Goal: Communication & Community: Answer question/provide support

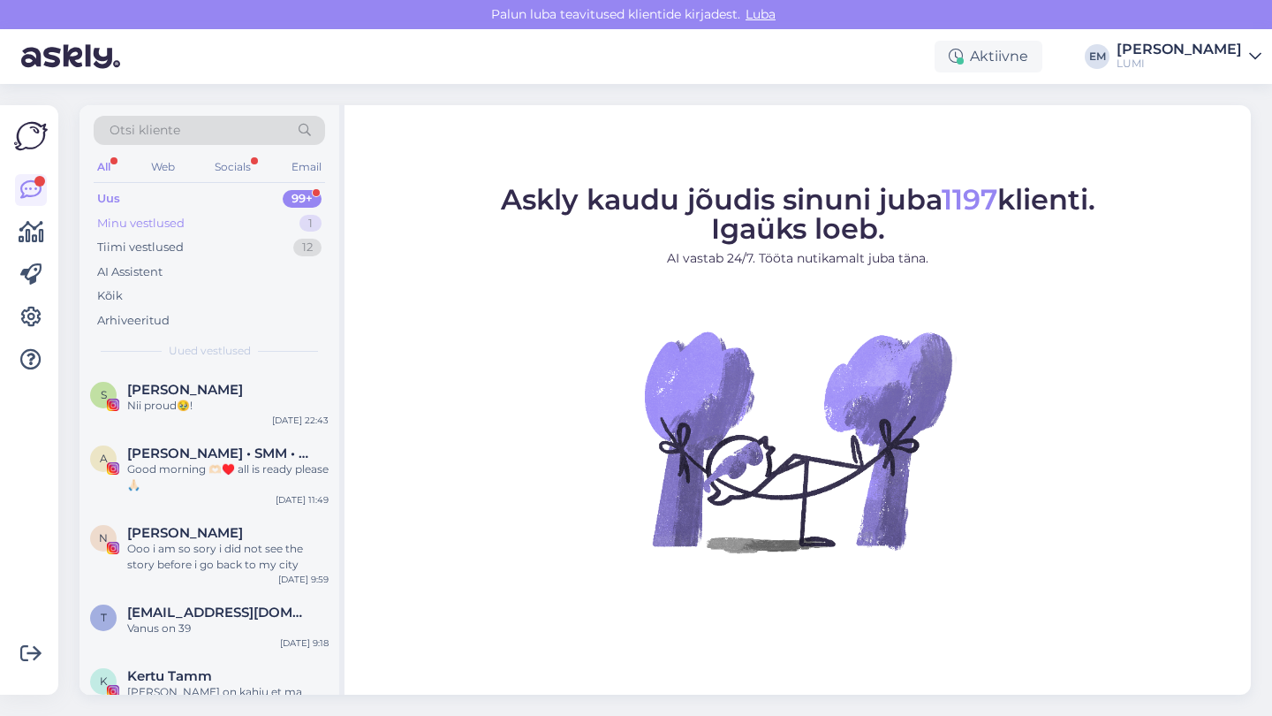
click at [280, 222] on div "Minu vestlused 1" at bounding box center [209, 223] width 231 height 25
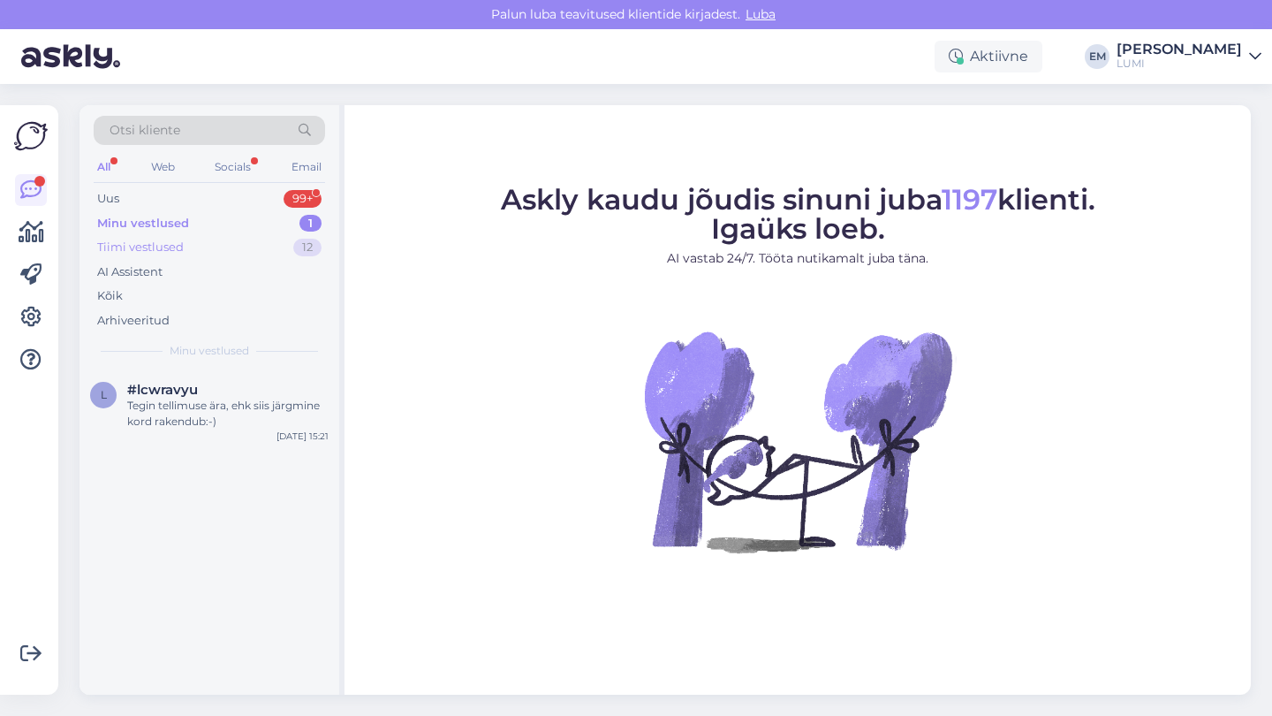
click at [269, 252] on div "Tiimi vestlused 12" at bounding box center [209, 247] width 231 height 25
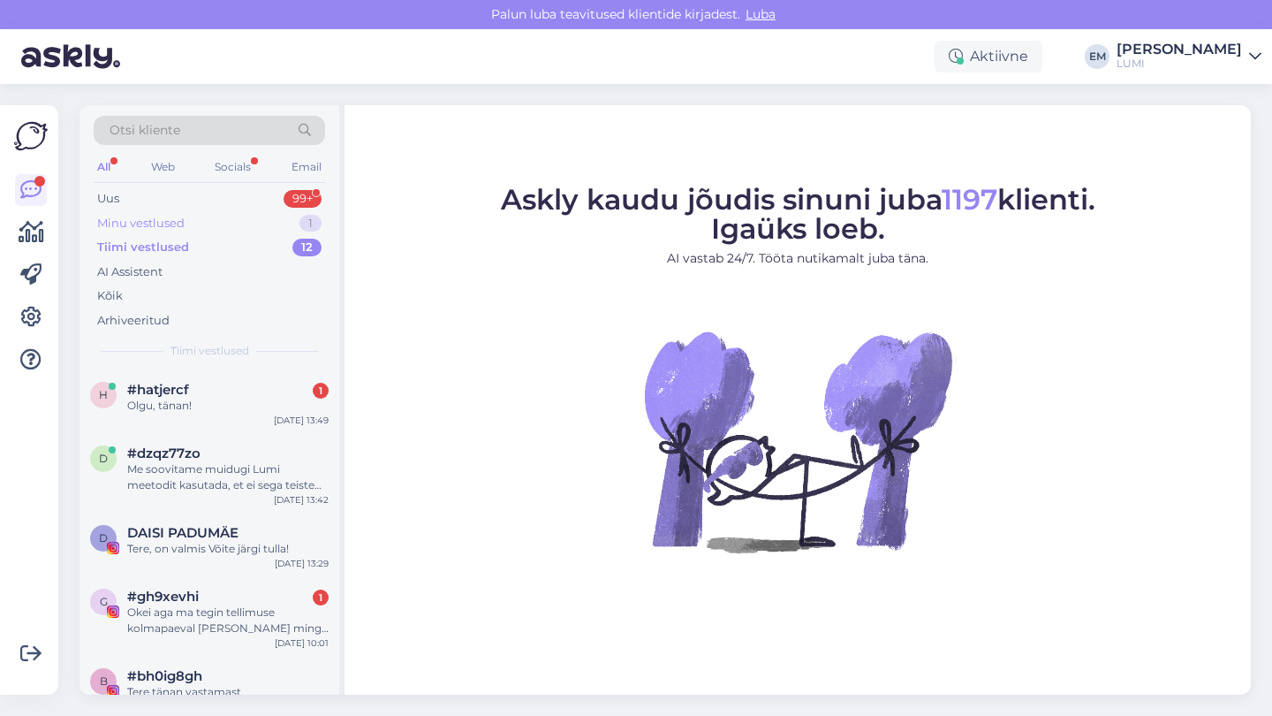
click at [262, 216] on div "Minu vestlused 1" at bounding box center [209, 223] width 231 height 25
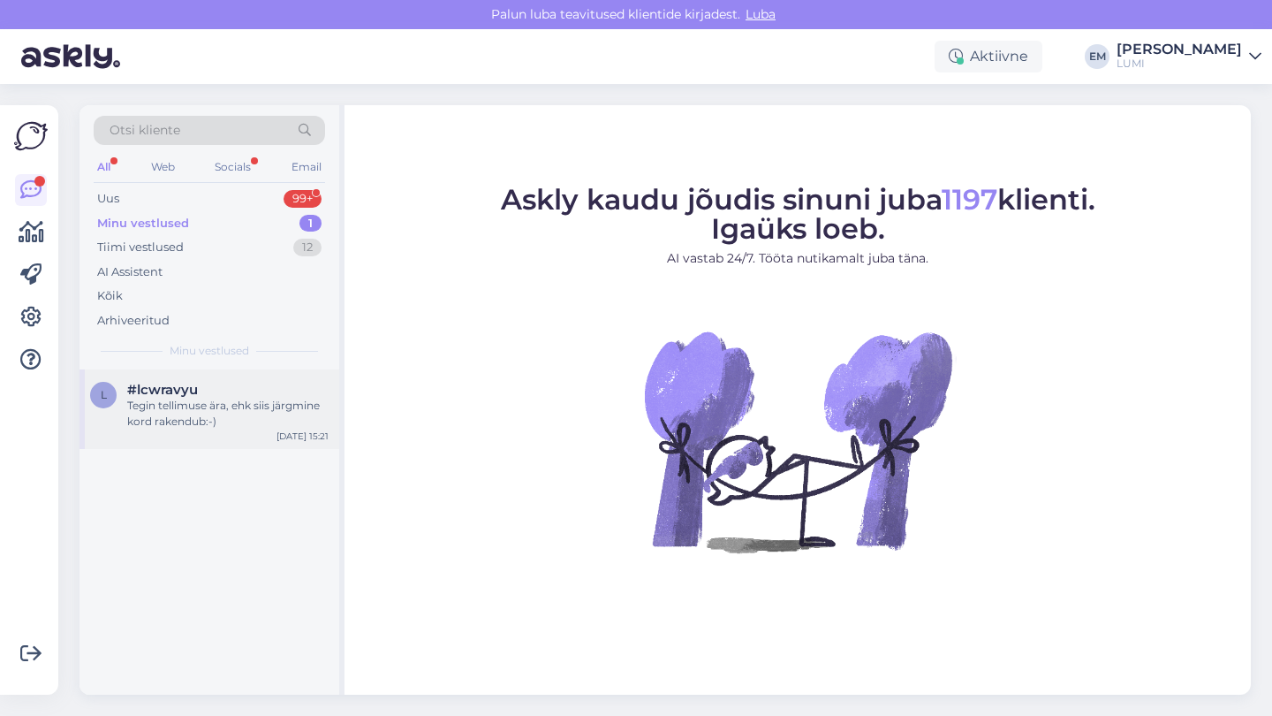
click at [231, 399] on div "Tegin tellimuse ära, ehk siis järgmine kord rakendub:-)" at bounding box center [227, 414] width 201 height 32
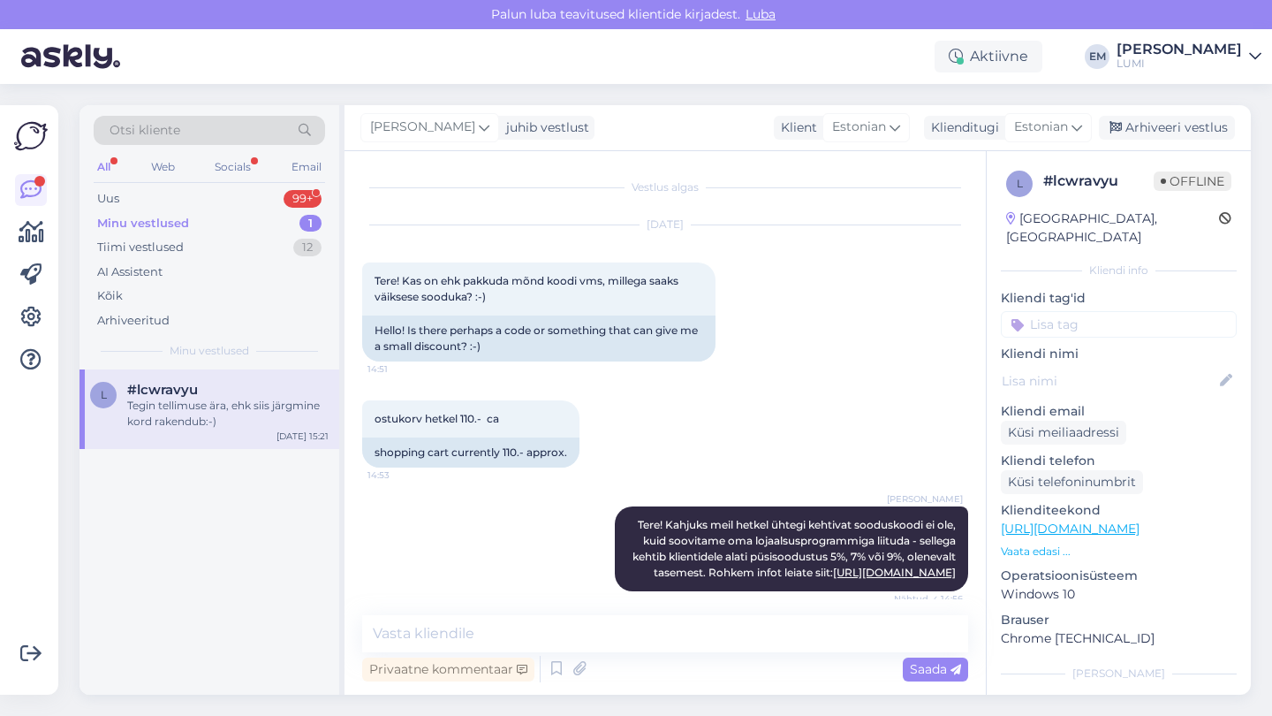
scroll to position [503, 0]
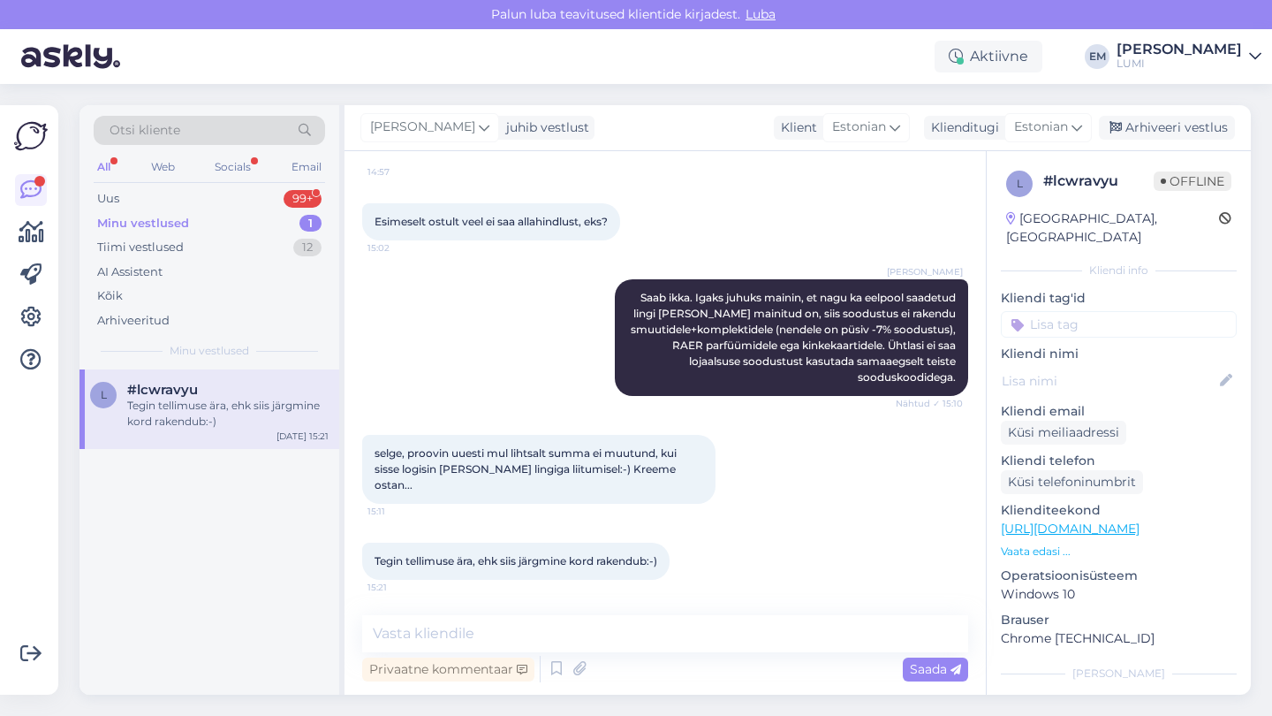
click at [231, 232] on div "Minu vestlused 1" at bounding box center [209, 223] width 231 height 25
click at [234, 260] on div "AI Assistent" at bounding box center [209, 272] width 231 height 25
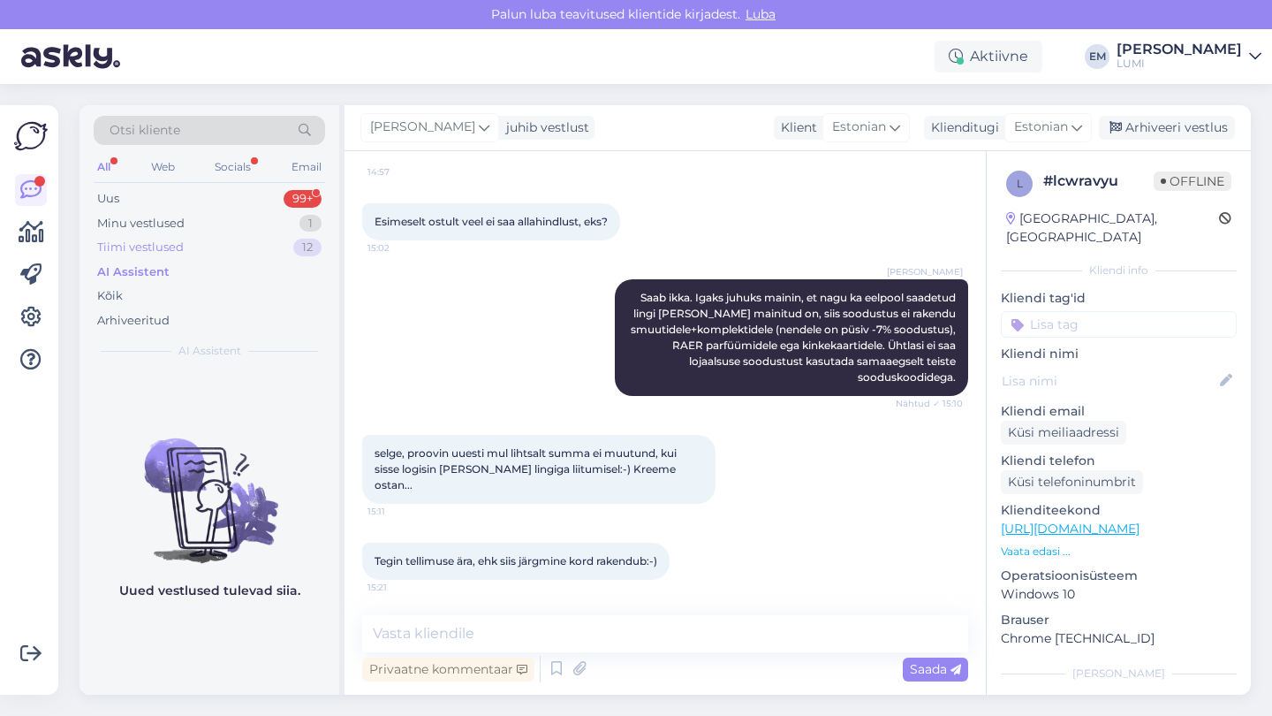
click at [231, 245] on div "Tiimi vestlused 12" at bounding box center [209, 247] width 231 height 25
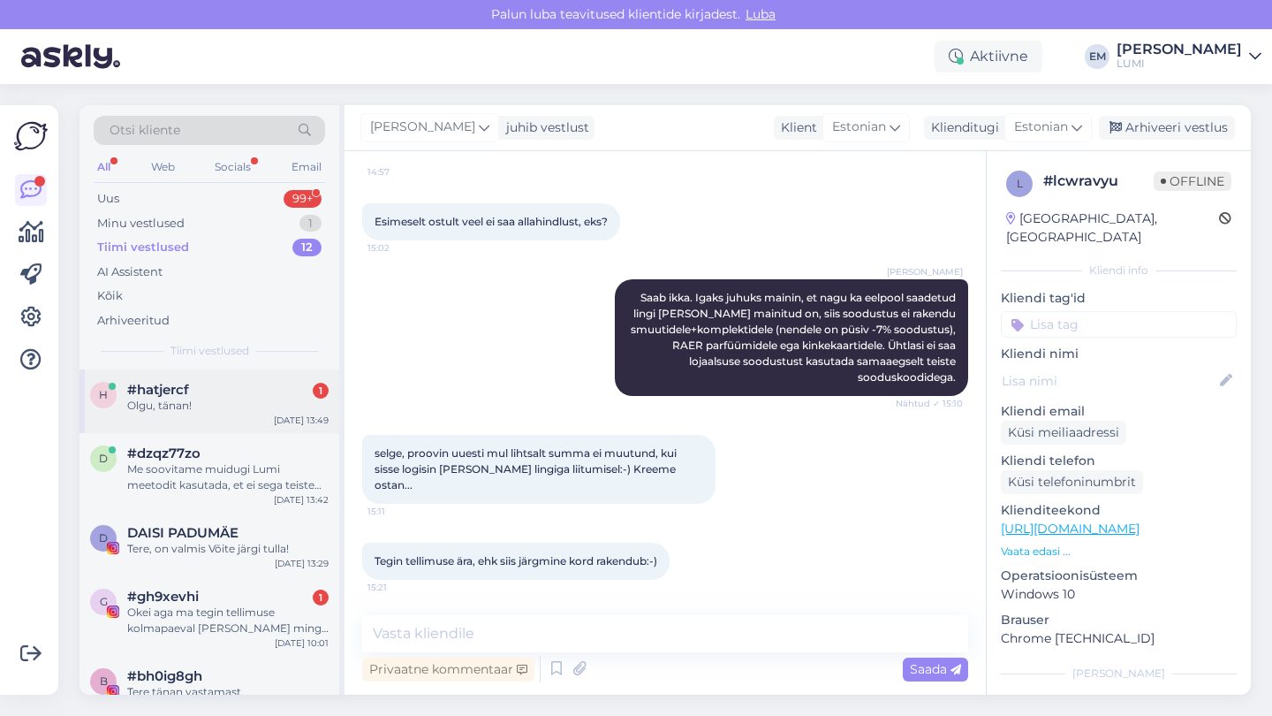
click at [206, 398] on div "Olgu, tänan!" at bounding box center [227, 406] width 201 height 16
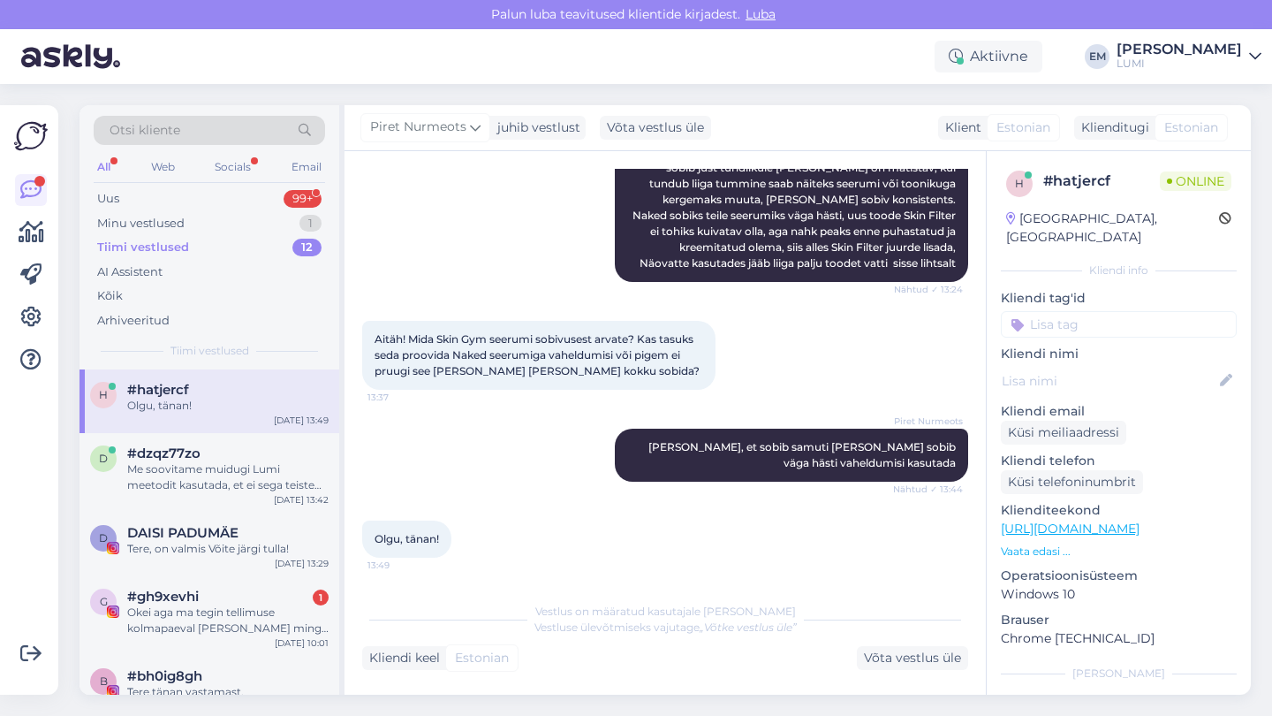
scroll to position [885, 0]
click at [214, 475] on div "Me soovitame muidugi Lumi meetodit kasutada, et ei sega teiste brändidega, et s…" at bounding box center [227, 477] width 201 height 32
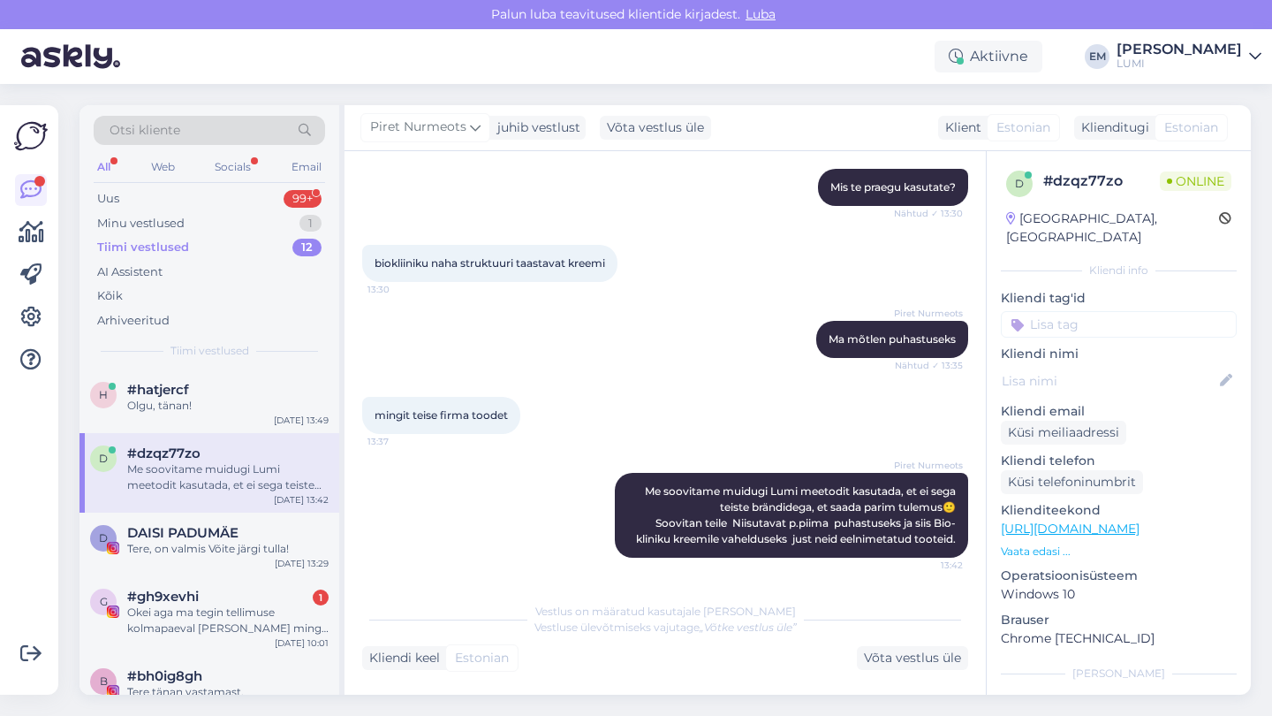
scroll to position [417, 0]
click at [232, 556] on div "D DAISI PADUMÄE Tere, on valmis Võite järgi tulla! [DATE] 13:29" at bounding box center [210, 544] width 260 height 64
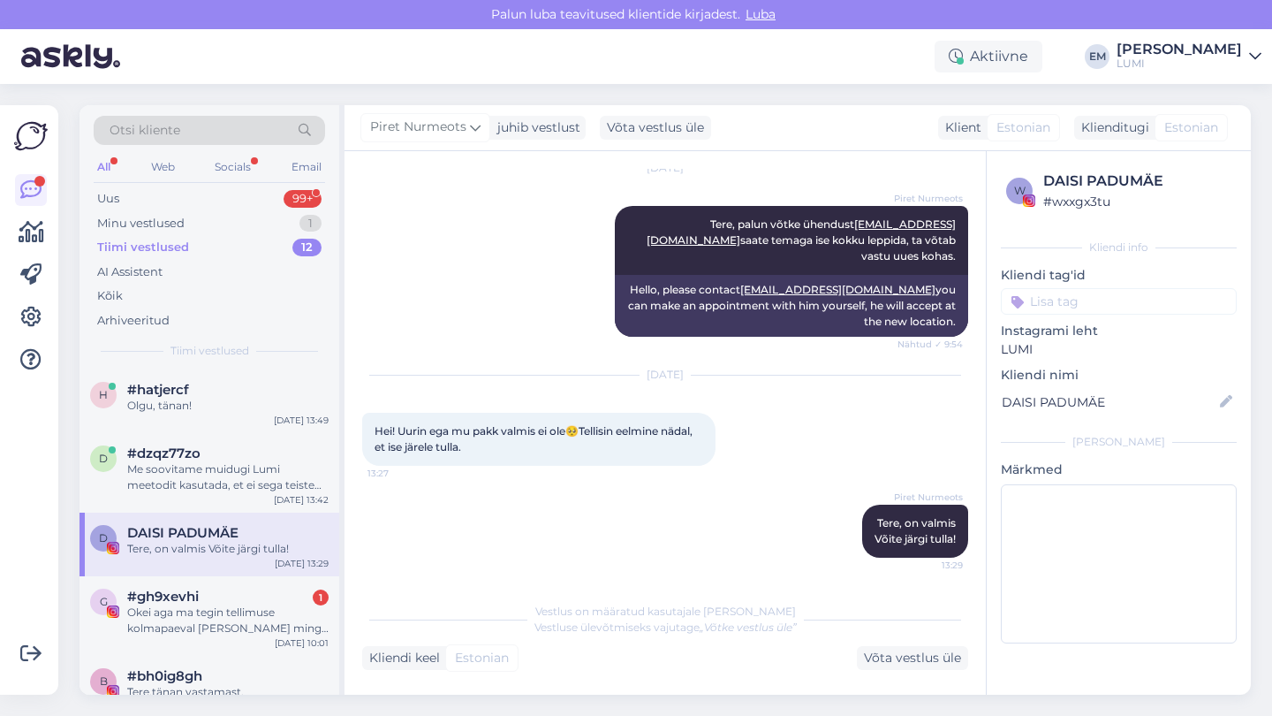
scroll to position [201, 0]
click at [216, 605] on div "Okei aga ma tegin tellimuse kolmapaeval [PERSON_NAME] mingit infot pole kaua la…" at bounding box center [227, 620] width 201 height 32
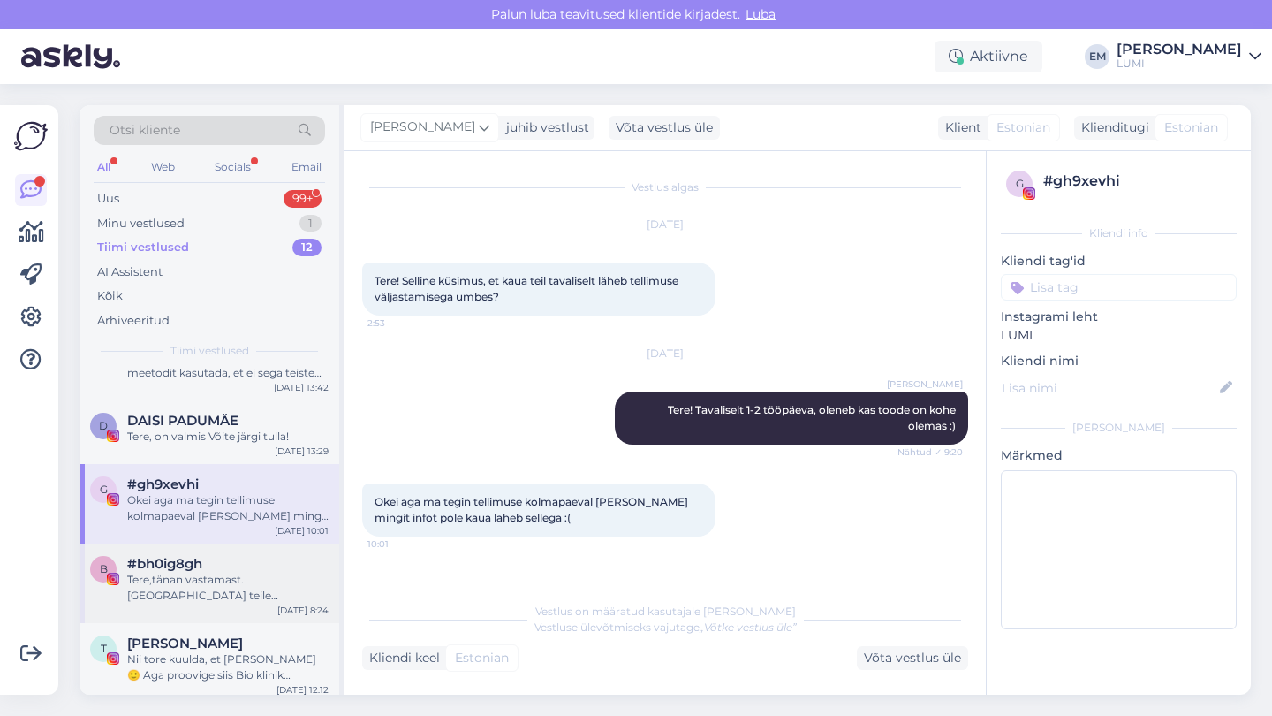
scroll to position [121, 0]
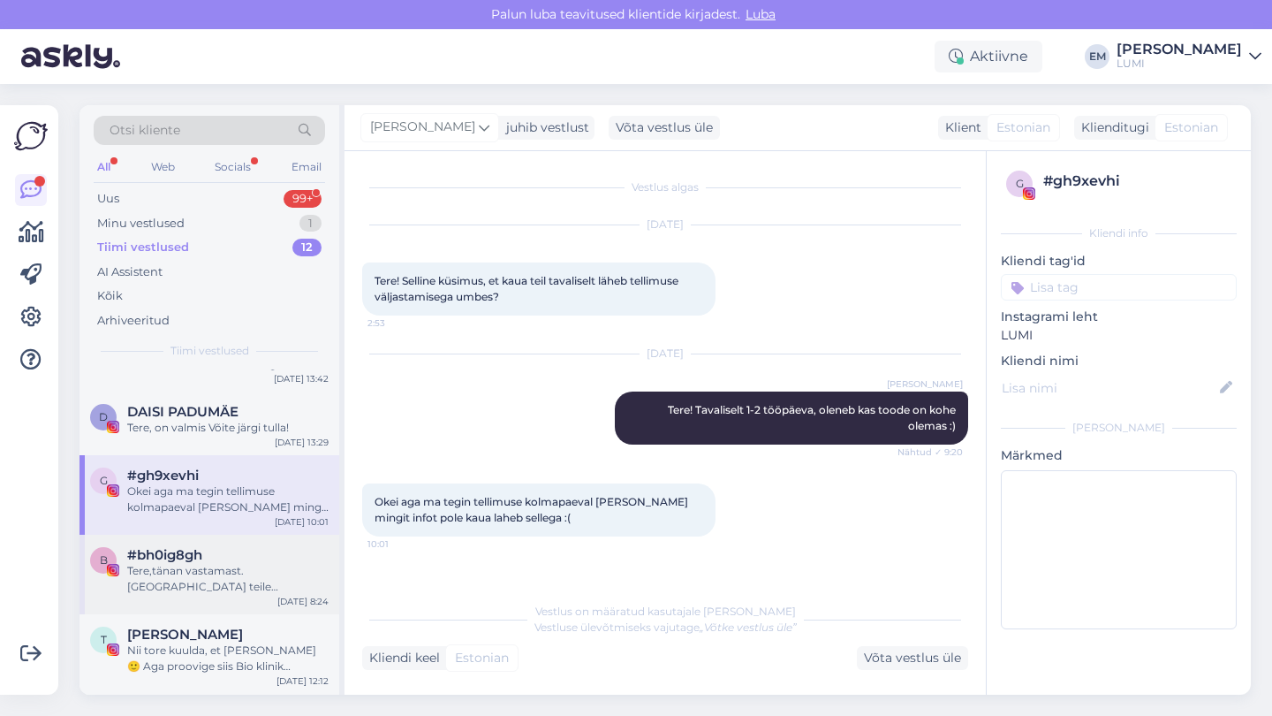
click at [210, 559] on div "#bh0ig8gh" at bounding box center [227, 555] width 201 height 16
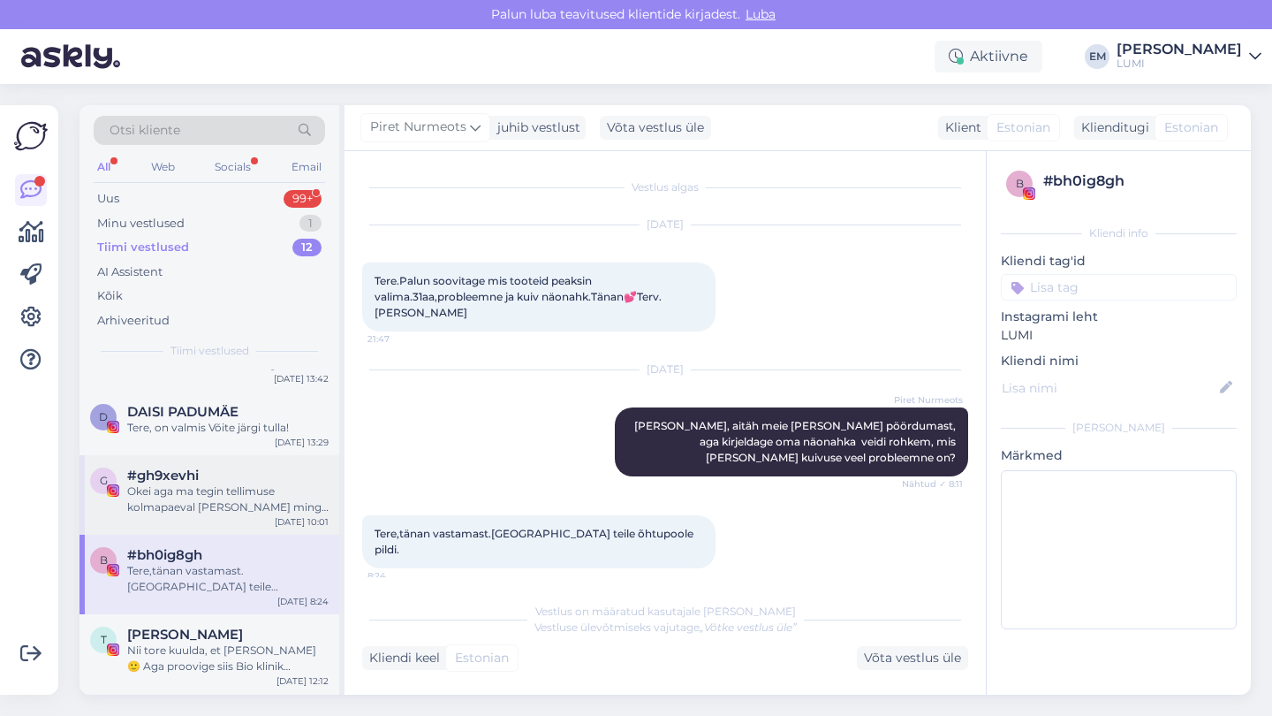
click at [221, 497] on div "Okei aga ma tegin tellimuse kolmapaeval [PERSON_NAME] mingit infot pole kaua la…" at bounding box center [227, 499] width 201 height 32
